Goal: Task Accomplishment & Management: Use online tool/utility

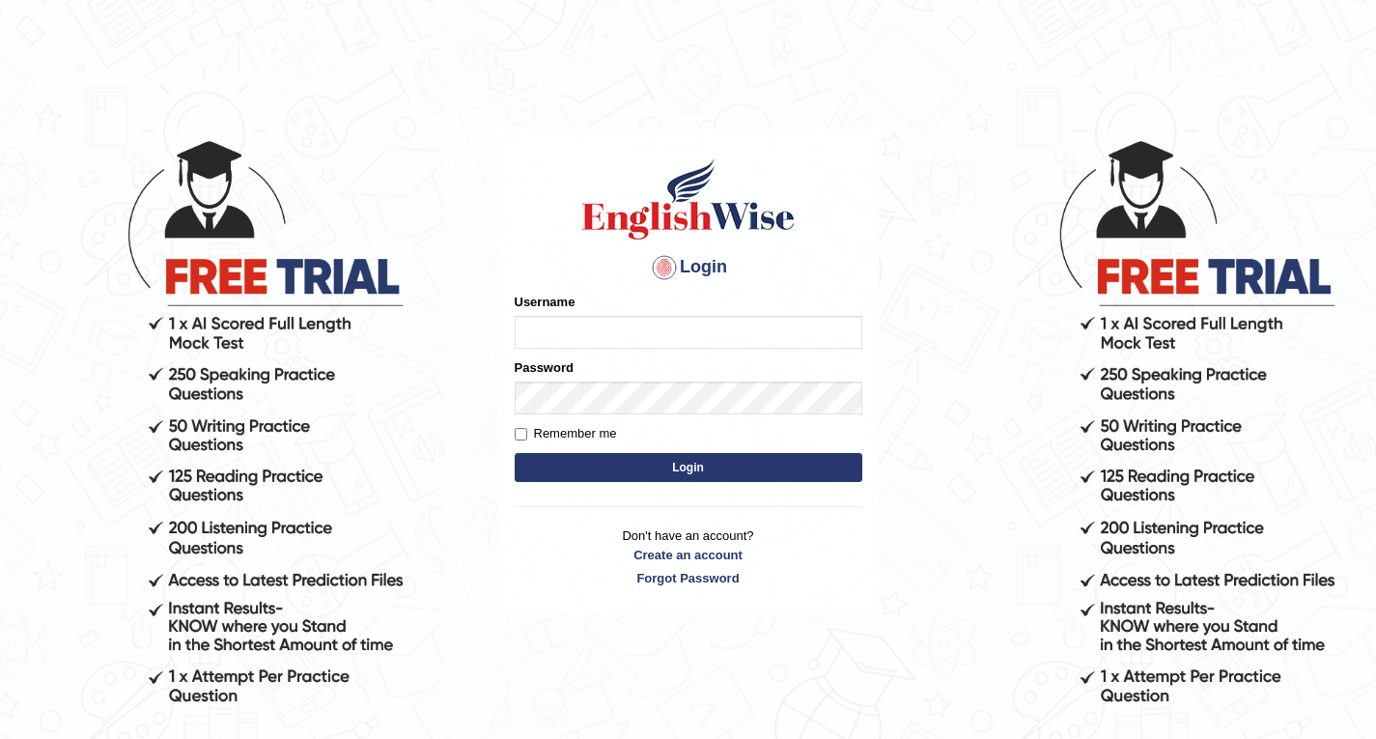
click at [848, 326] on input "Username" at bounding box center [689, 332] width 348 height 33
type input "Sandhya1820"
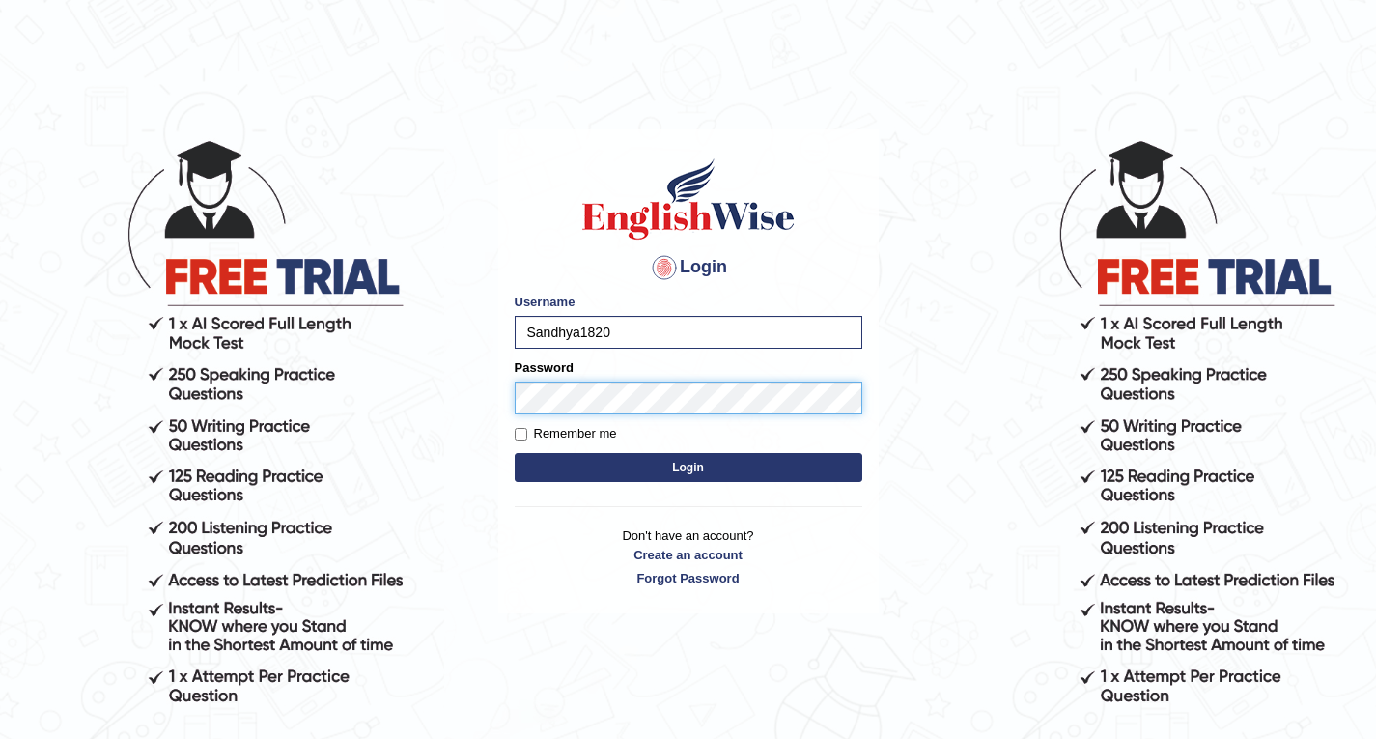
click at [515, 453] on button "Login" at bounding box center [689, 467] width 348 height 29
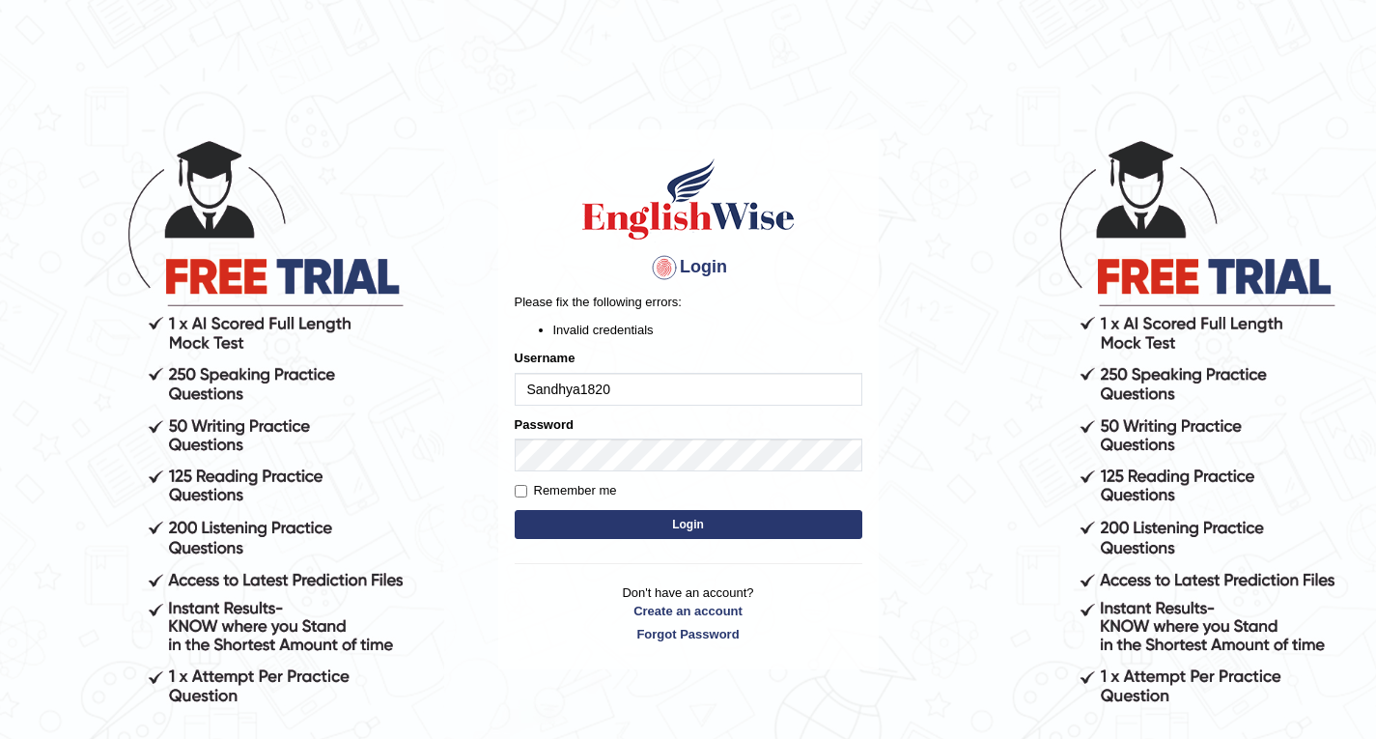
click at [734, 516] on button "Login" at bounding box center [689, 524] width 348 height 29
click at [527, 392] on input "Sandhya1820" at bounding box center [689, 389] width 348 height 33
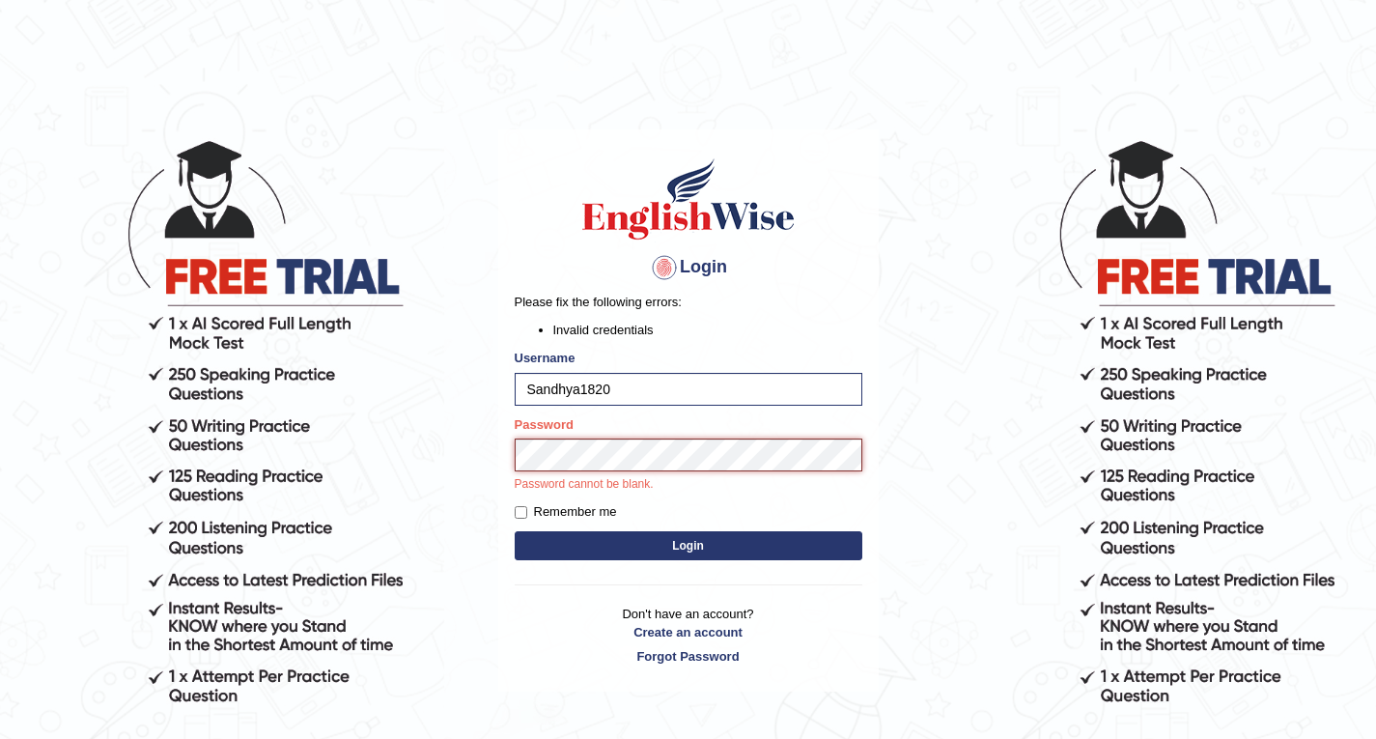
click at [515, 531] on button "Login" at bounding box center [689, 545] width 348 height 29
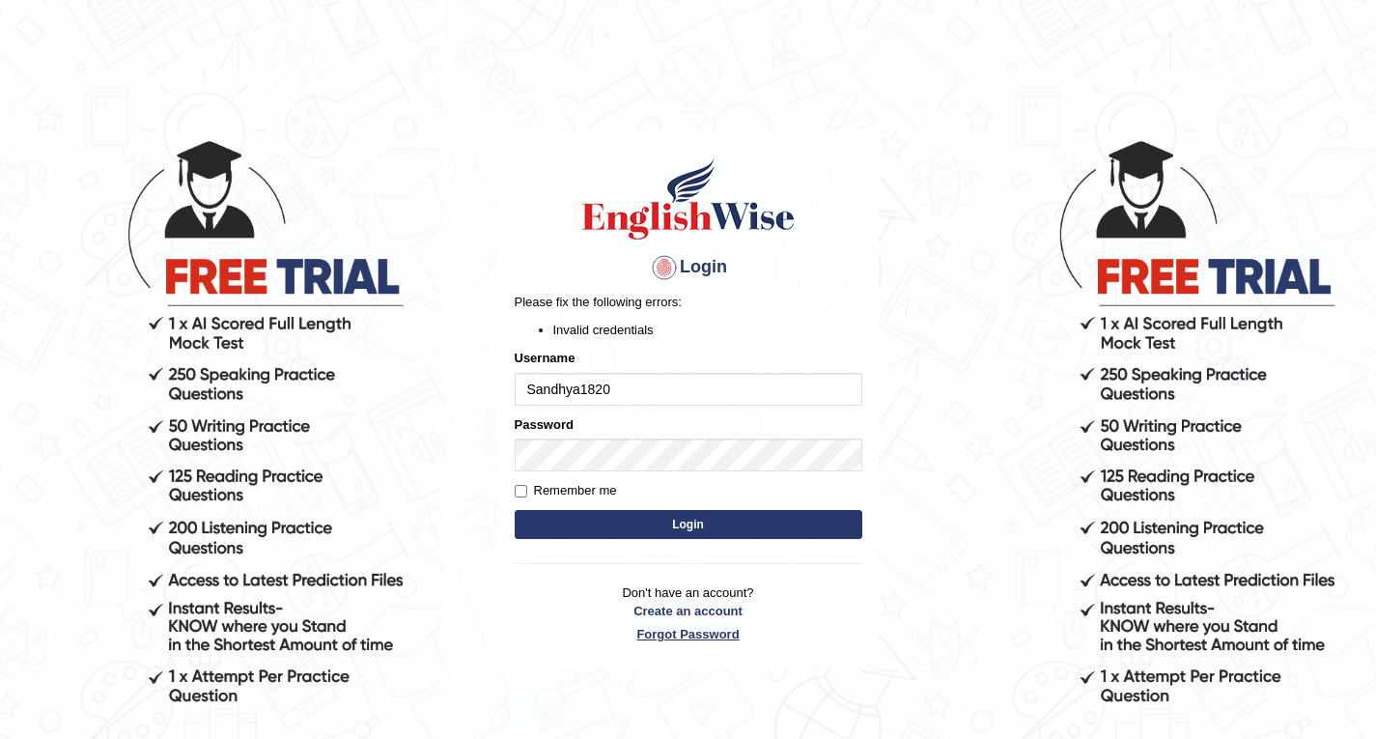
click at [698, 631] on link "Forgot Password" at bounding box center [689, 634] width 348 height 18
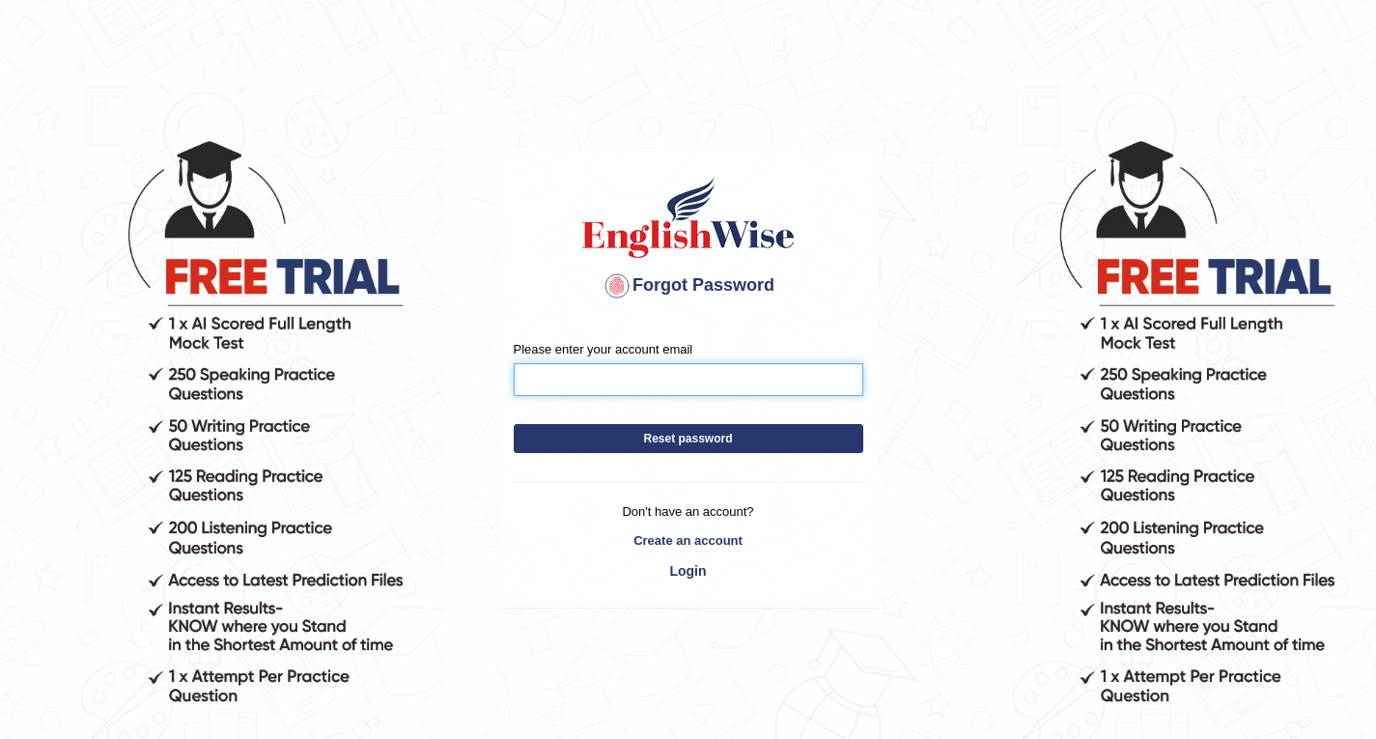
click at [690, 387] on input "Please enter your account email" at bounding box center [688, 379] width 349 height 33
type input "s"
click at [699, 388] on input "@" at bounding box center [688, 379] width 349 height 33
type input "@"
click at [687, 569] on link "Login" at bounding box center [688, 570] width 349 height 33
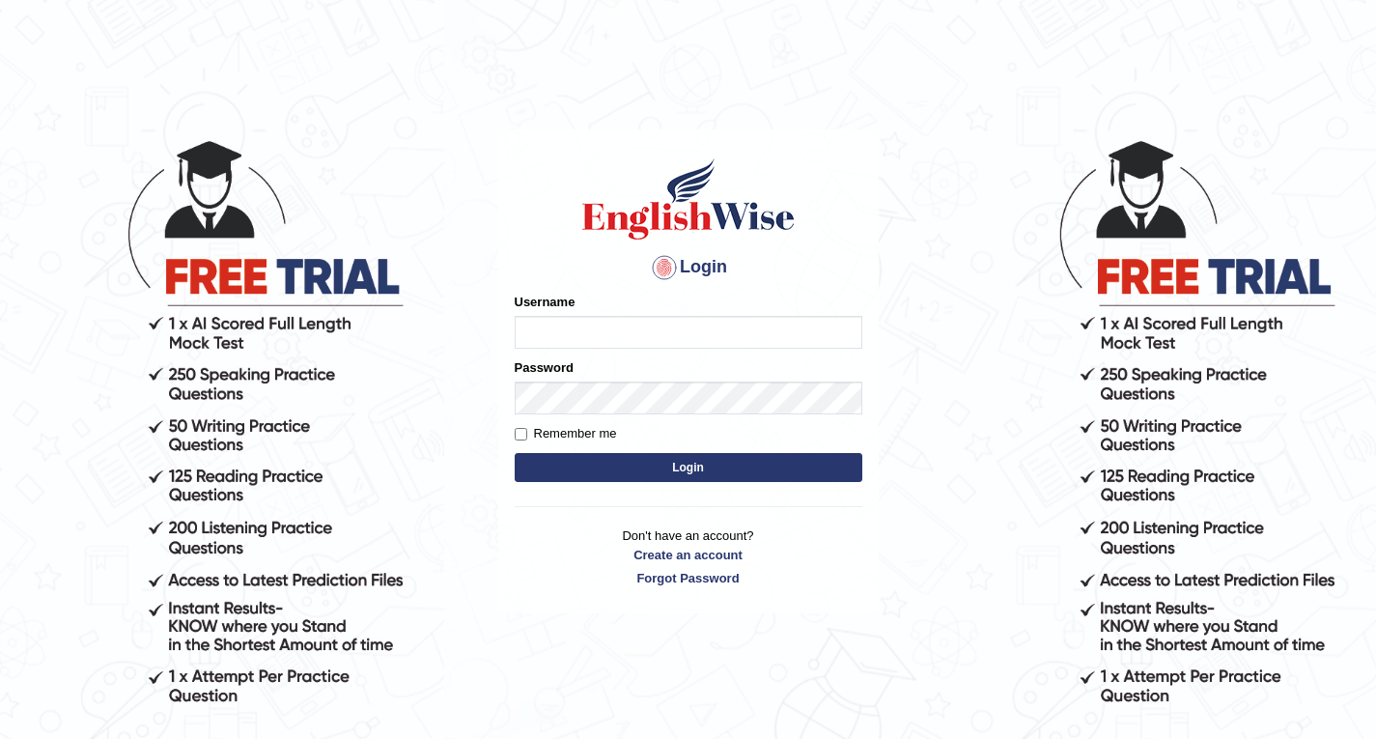
click at [614, 335] on input "Username" at bounding box center [689, 332] width 348 height 33
click at [577, 330] on input "Username" at bounding box center [689, 332] width 348 height 33
type input "s"
type input "Sandhya1820"
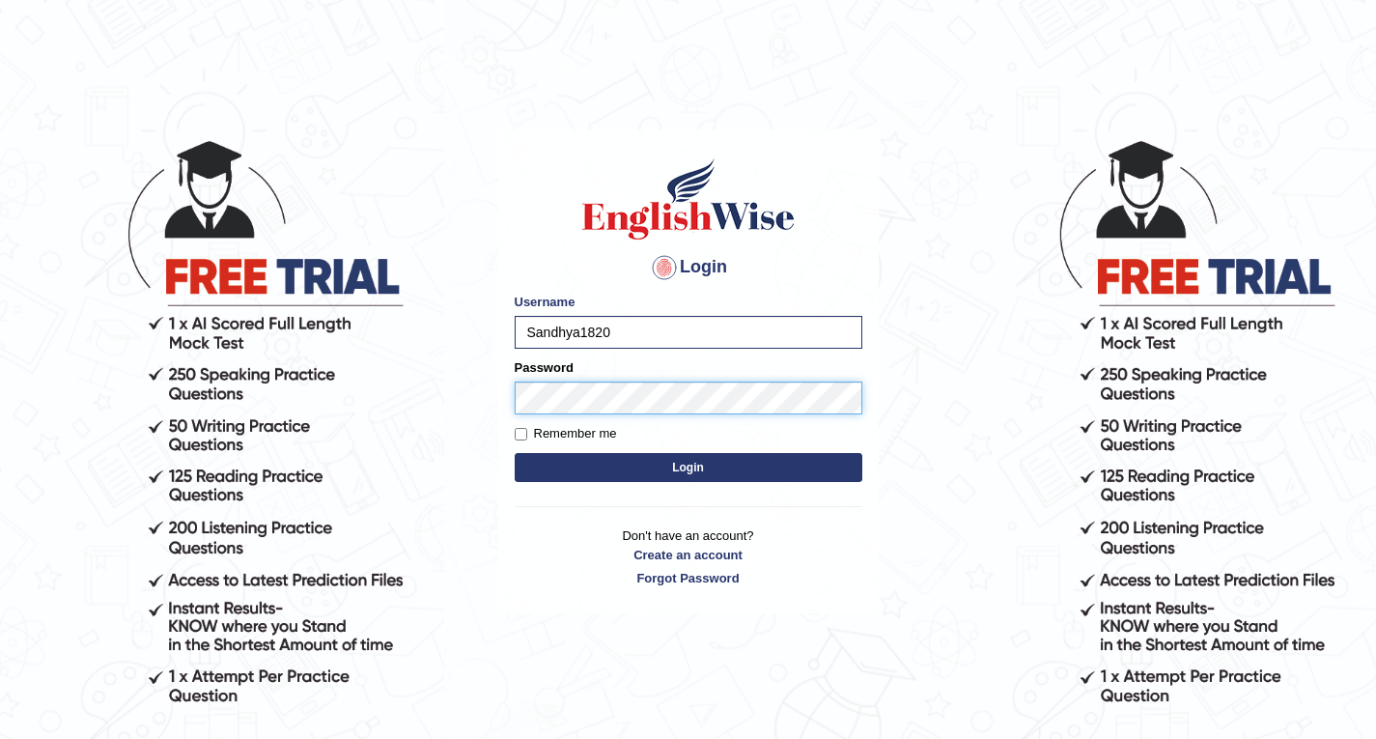
click at [515, 453] on button "Login" at bounding box center [689, 467] width 348 height 29
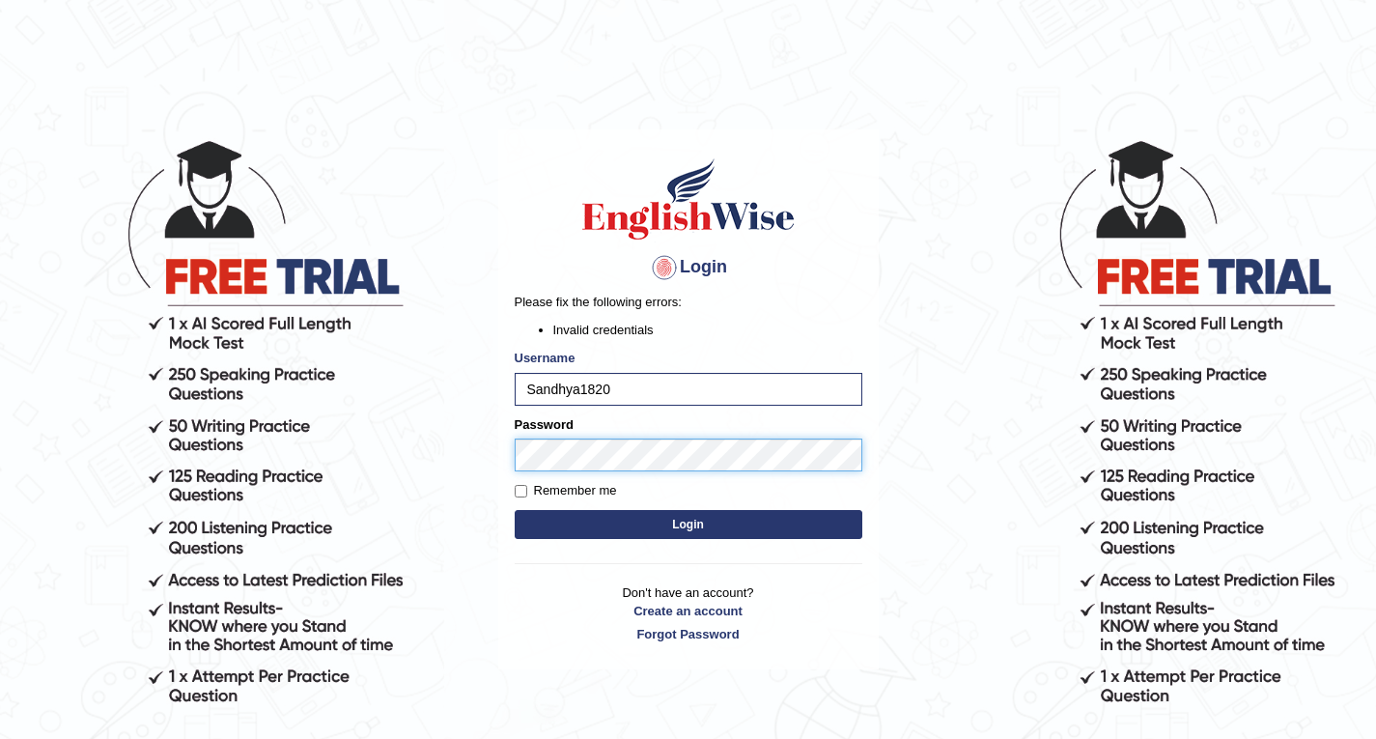
click at [515, 510] on button "Login" at bounding box center [689, 524] width 348 height 29
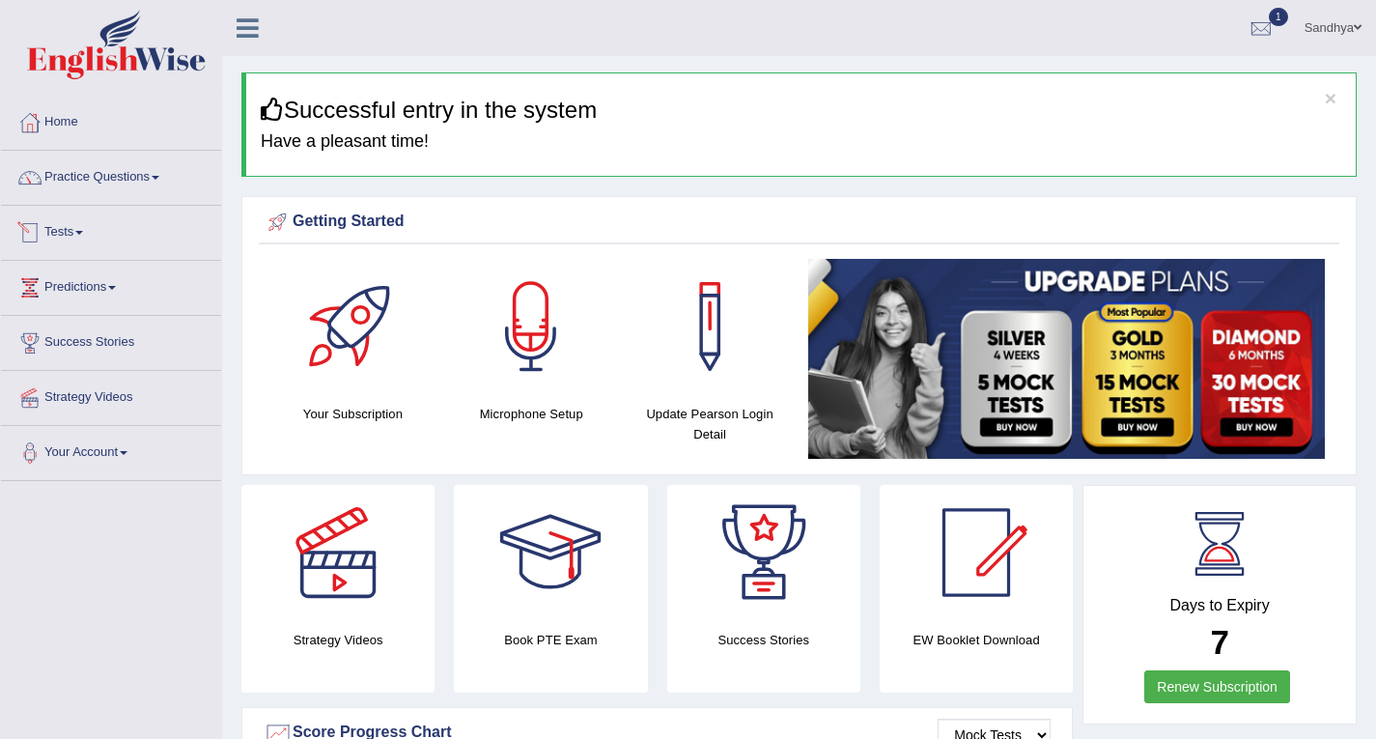
click at [84, 238] on link "Tests" at bounding box center [111, 230] width 220 height 48
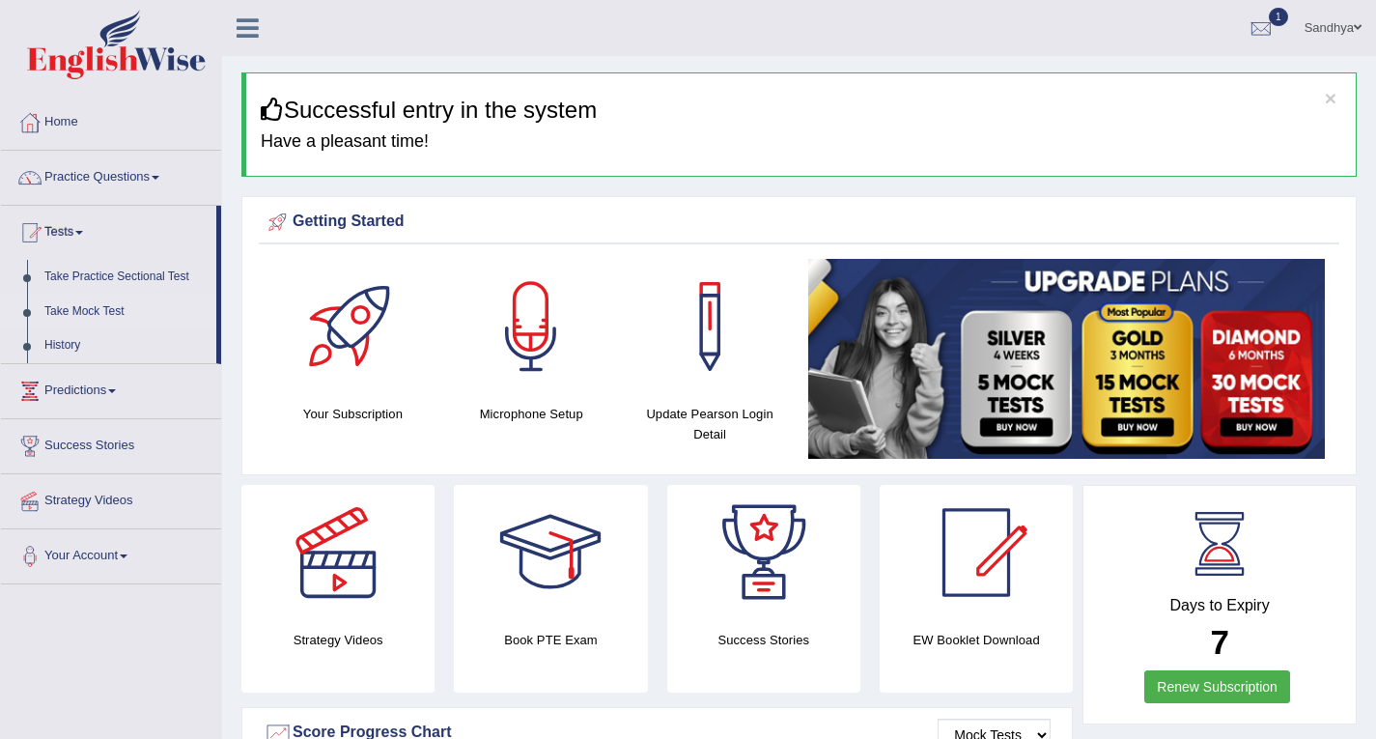
click at [102, 315] on link "Take Mock Test" at bounding box center [126, 311] width 181 height 35
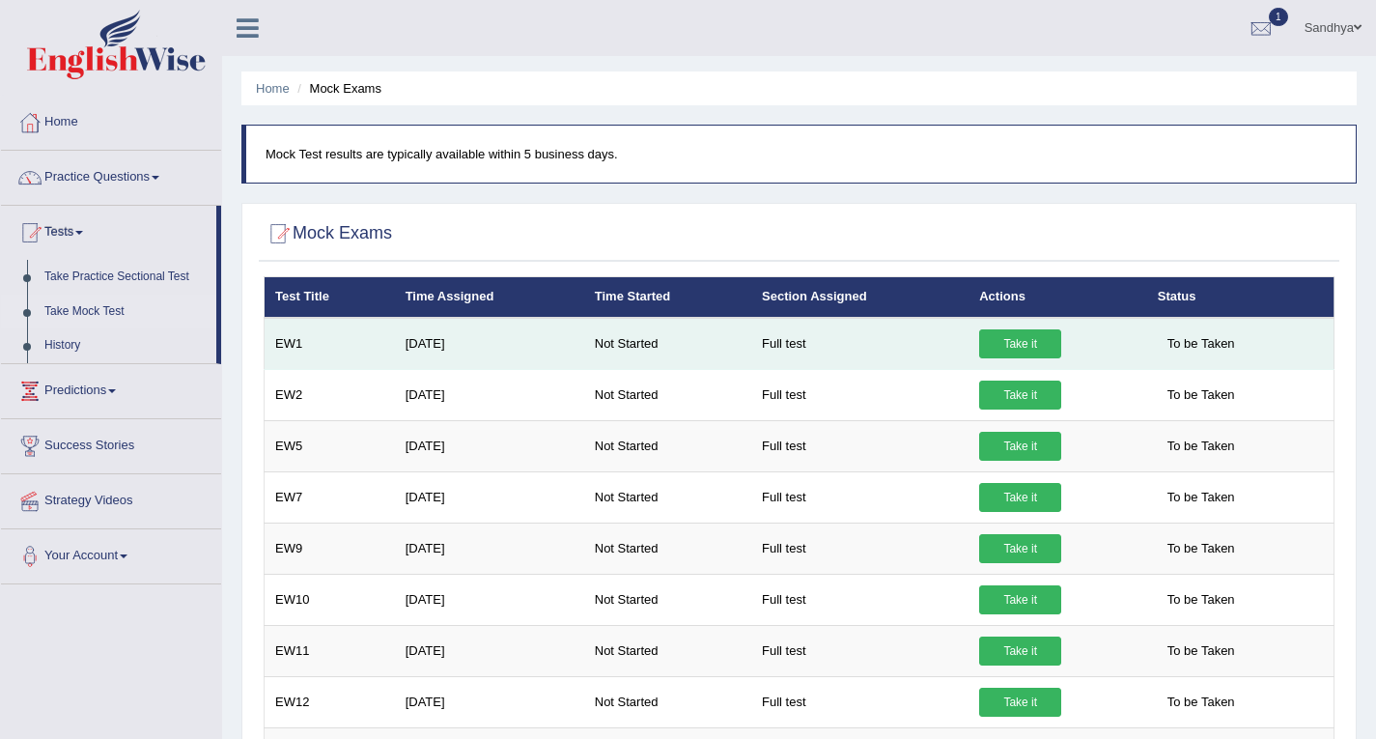
click at [1000, 345] on link "Take it" at bounding box center [1020, 343] width 82 height 29
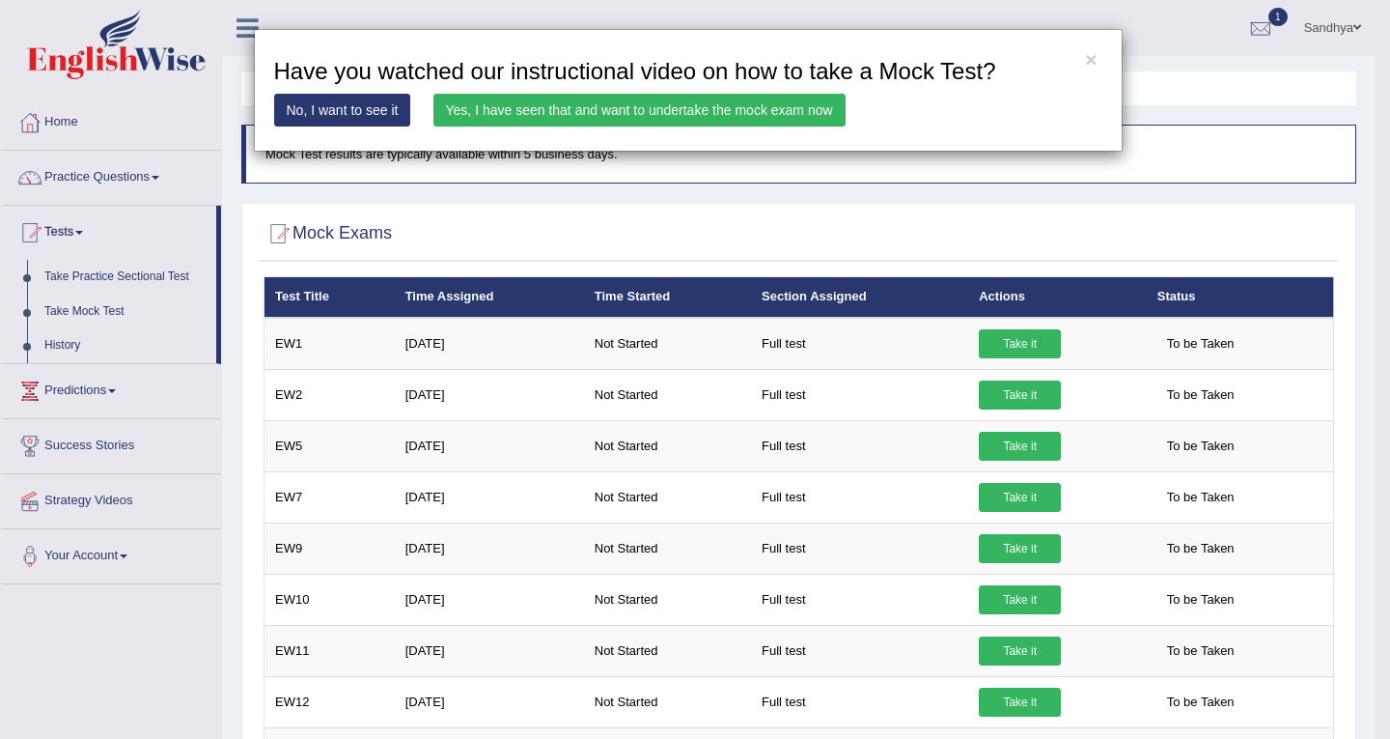
click at [741, 119] on link "Yes, I have seen that and want to undertake the mock exam now" at bounding box center [639, 110] width 412 height 33
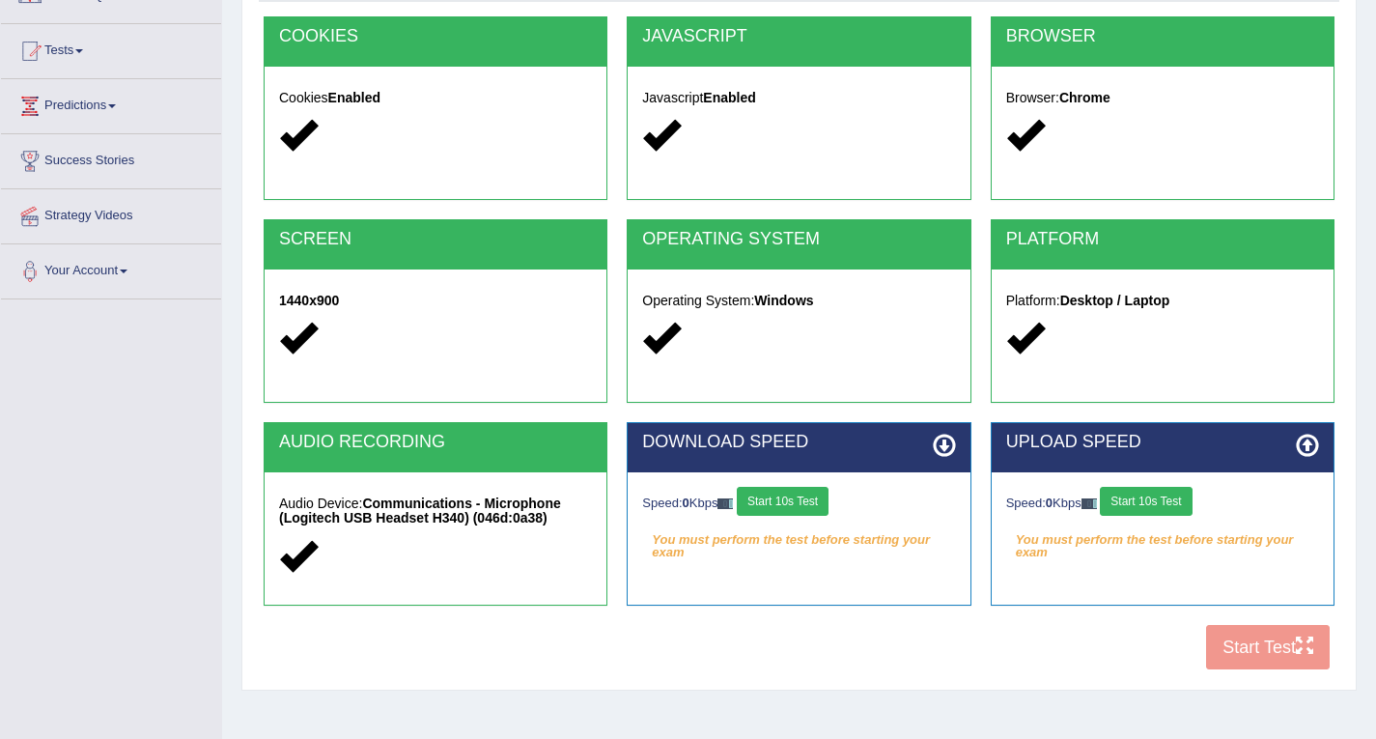
scroll to position [179, 0]
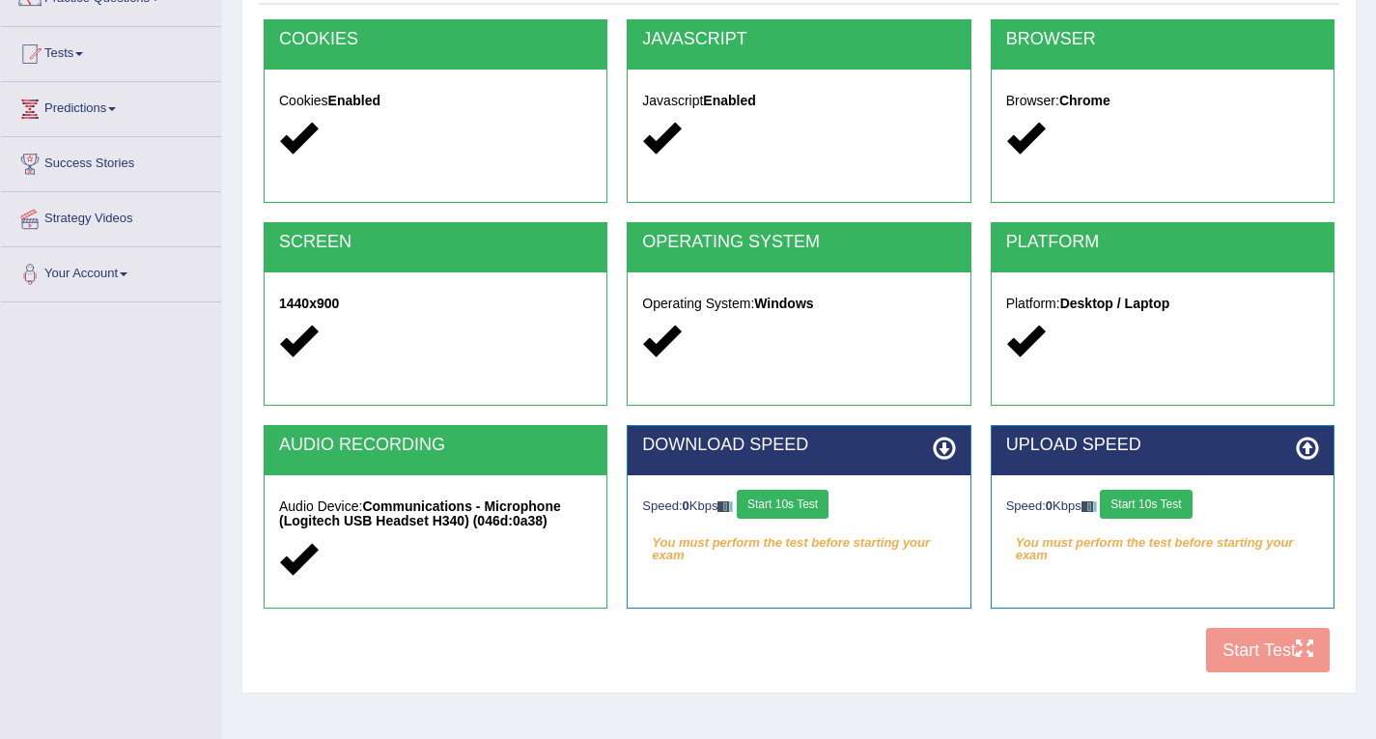
click at [819, 496] on button "Start 10s Test" at bounding box center [783, 503] width 92 height 29
click at [1123, 511] on button "Start 10s Test" at bounding box center [1146, 503] width 92 height 29
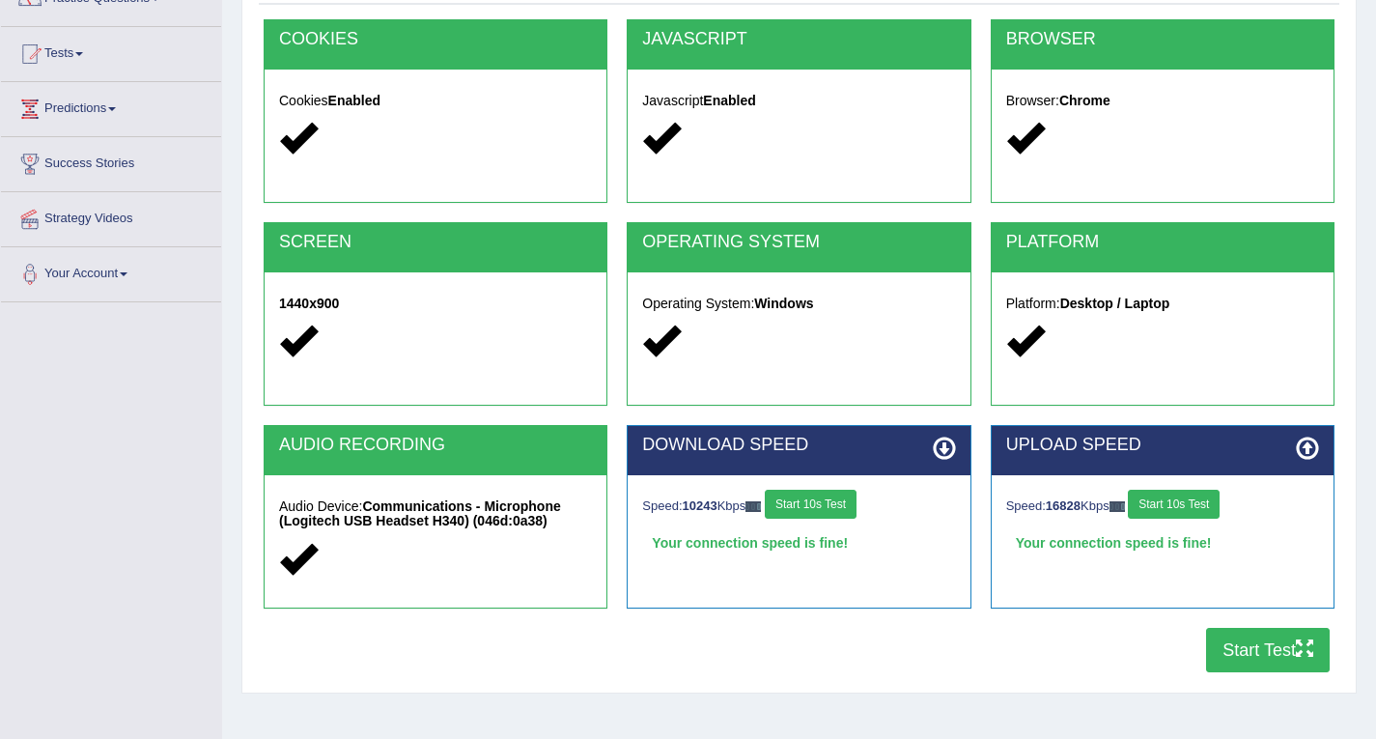
click at [1302, 447] on icon at bounding box center [1307, 447] width 23 height 23
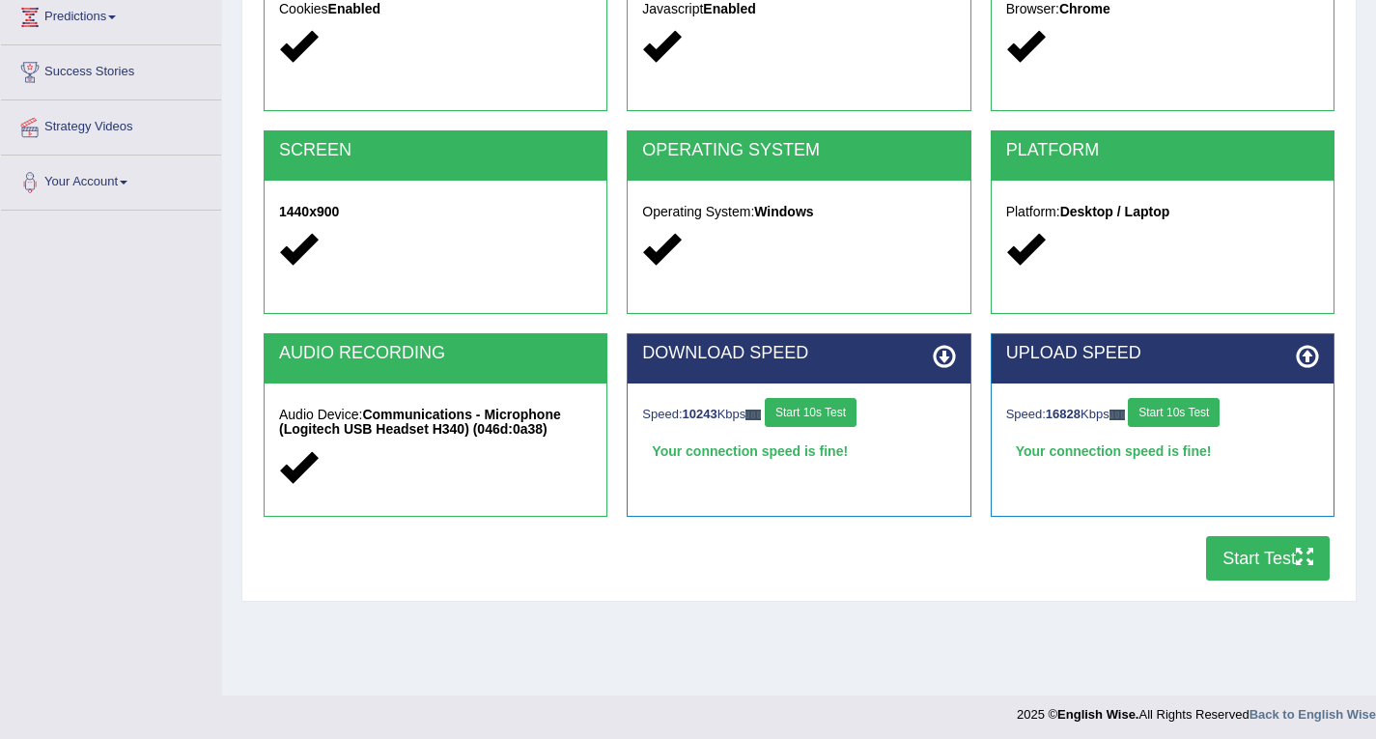
scroll to position [275, 0]
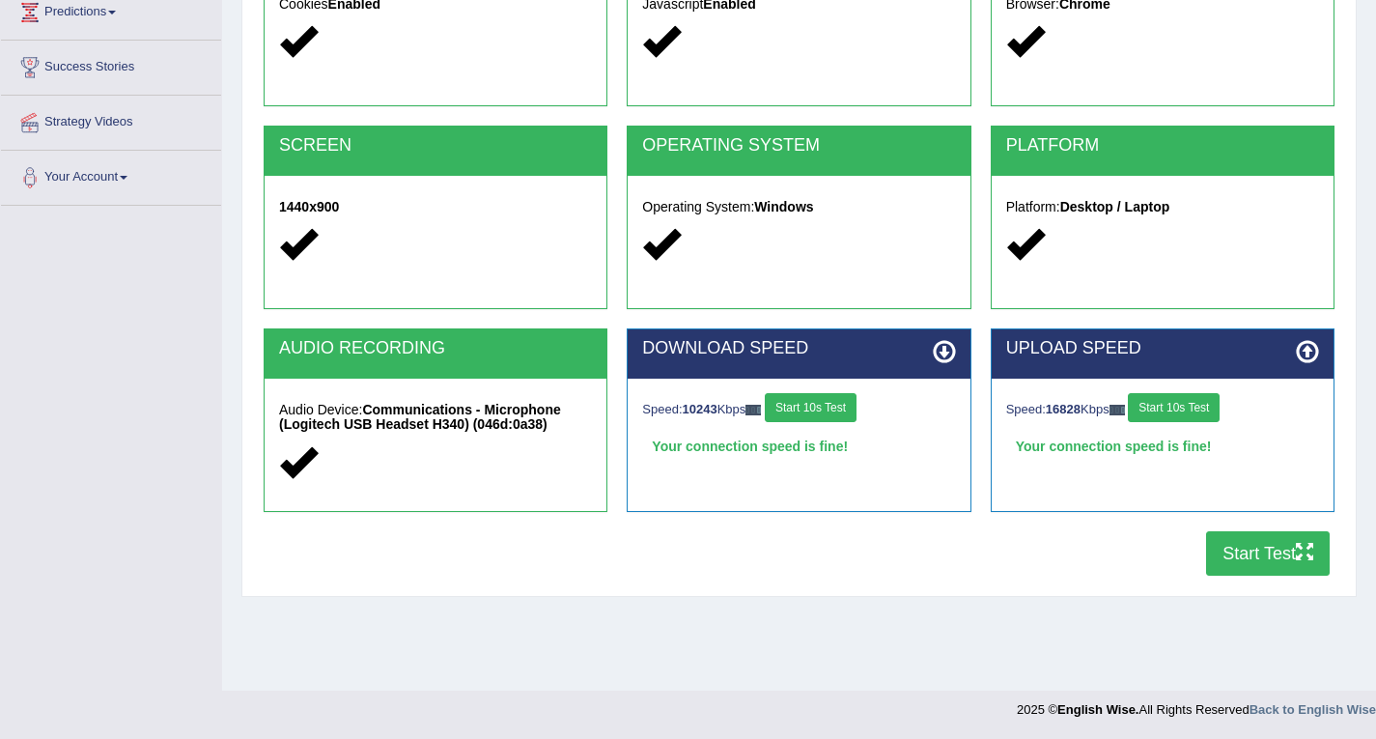
click at [1221, 555] on button "Start Test" at bounding box center [1268, 553] width 124 height 44
